Goal: Navigation & Orientation: Find specific page/section

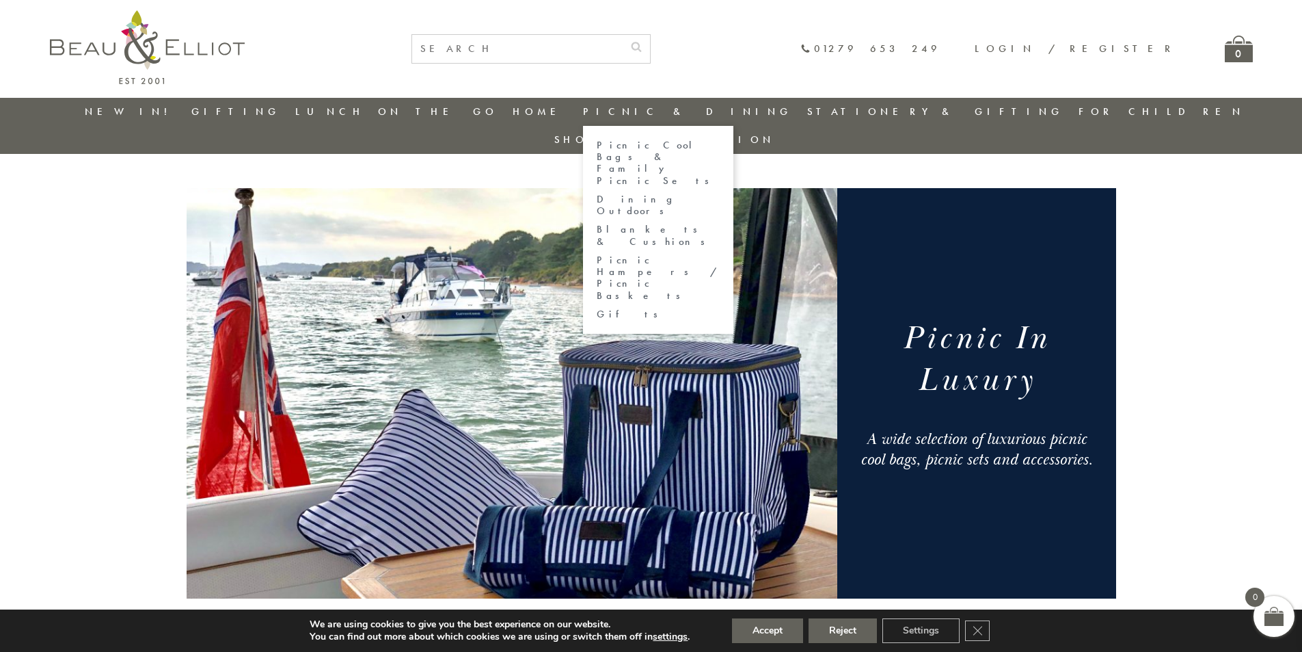
click at [641, 148] on link "Picnic Cool Bags & Family Picnic Sets" at bounding box center [658, 162] width 123 height 47
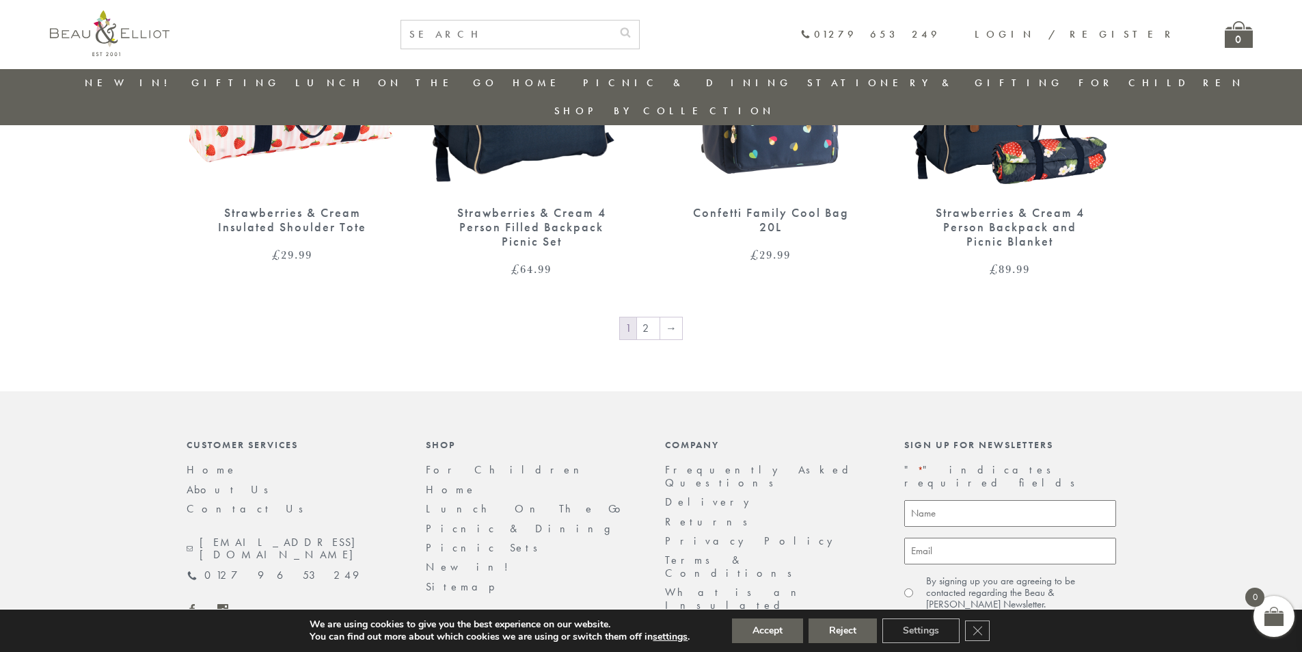
scroll to position [2341, 0]
click at [673, 317] on link "→" at bounding box center [671, 328] width 22 height 22
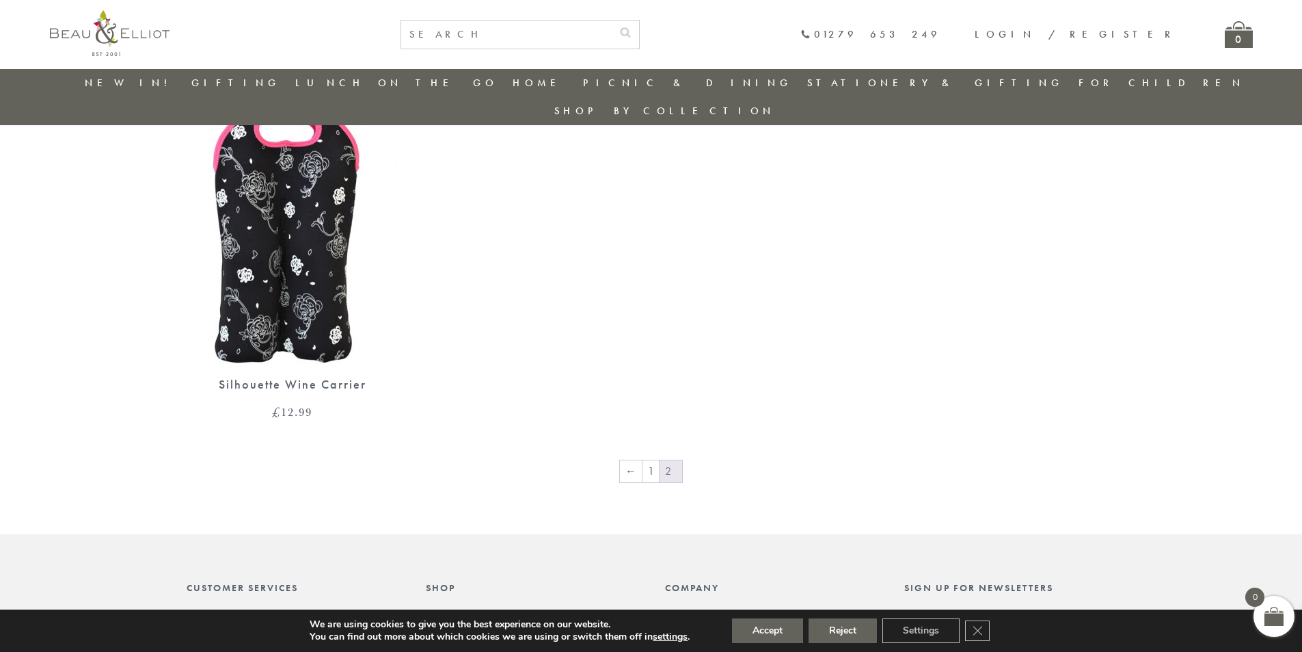
scroll to position [1886, 0]
